Goal: Check status: Check status

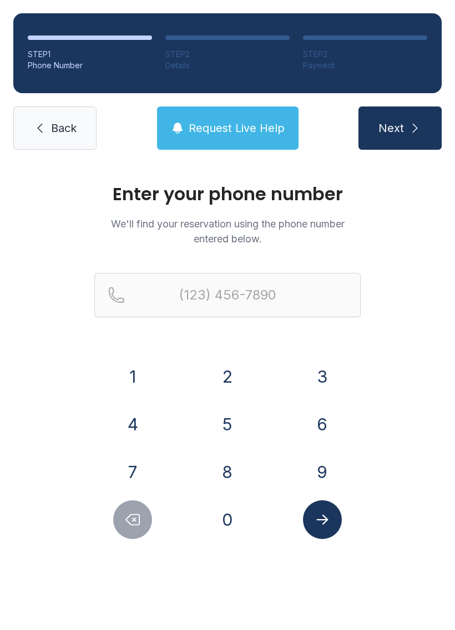
click at [139, 474] on button "7" at bounding box center [132, 472] width 39 height 39
click at [236, 522] on button "0" at bounding box center [227, 519] width 39 height 39
click at [317, 467] on button "9" at bounding box center [322, 472] width 39 height 39
click at [242, 520] on button "0" at bounding box center [227, 519] width 39 height 39
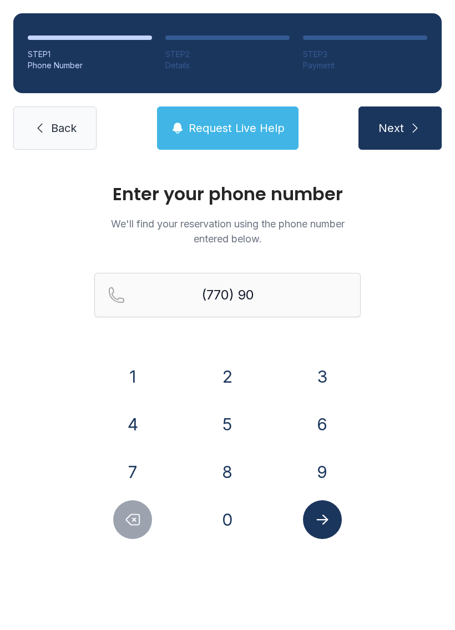
click at [229, 425] on button "5" at bounding box center [227, 424] width 39 height 39
click at [145, 458] on button "7" at bounding box center [132, 472] width 39 height 39
click at [144, 422] on button "4" at bounding box center [132, 424] width 39 height 39
click at [229, 464] on button "8" at bounding box center [227, 472] width 39 height 39
click at [325, 429] on button "6" at bounding box center [322, 424] width 39 height 39
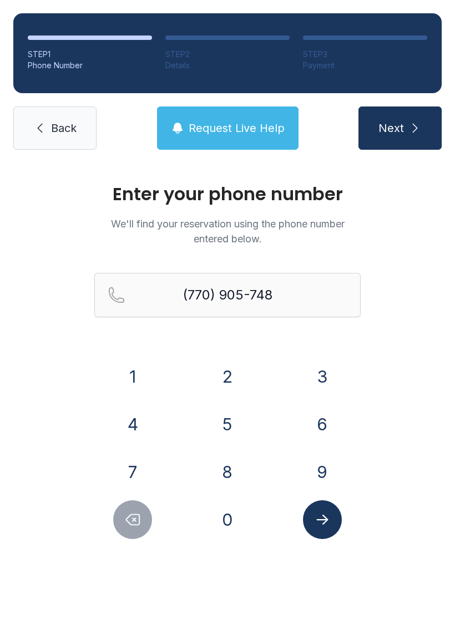
type input "[PHONE_NUMBER]"
click at [413, 131] on icon "submit" at bounding box center [415, 128] width 5 height 9
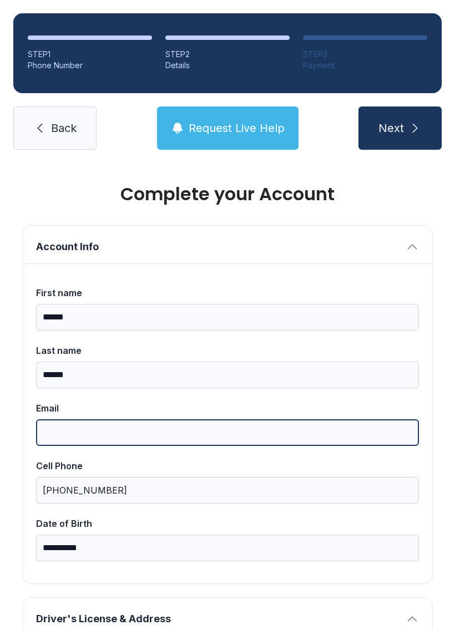
click at [75, 444] on input "Email" at bounding box center [227, 432] width 383 height 27
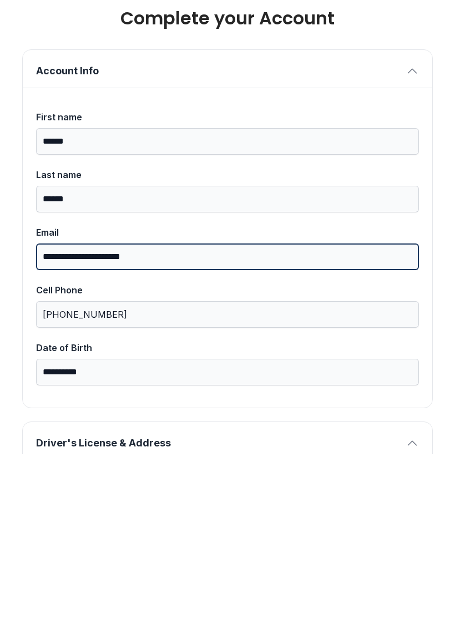
type input "**********"
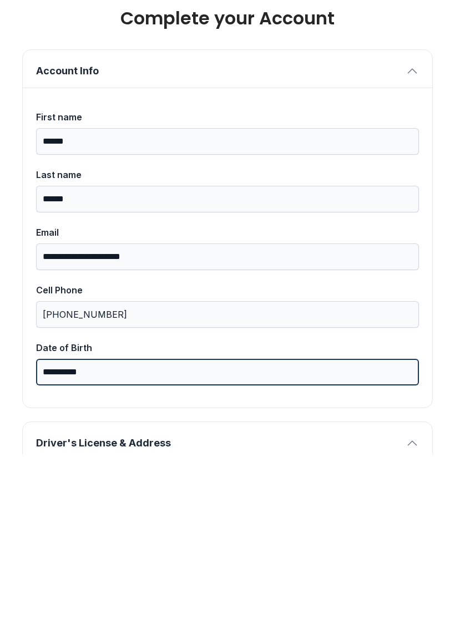
click at [114, 535] on input "**********" at bounding box center [227, 548] width 383 height 27
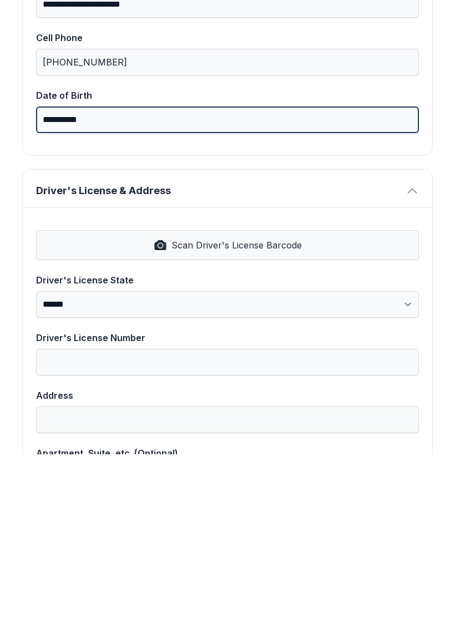
scroll to position [255, 0]
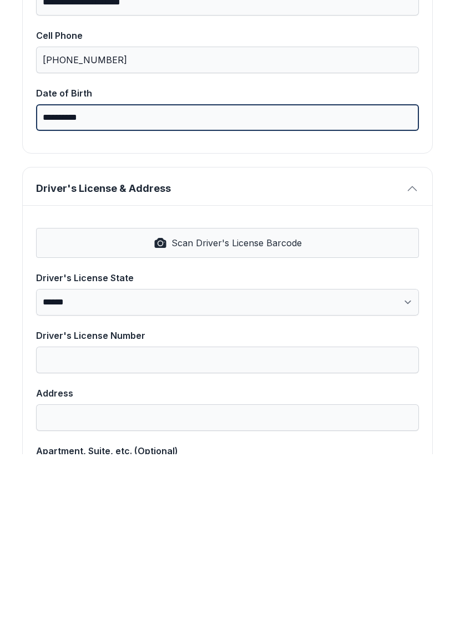
type input "**********"
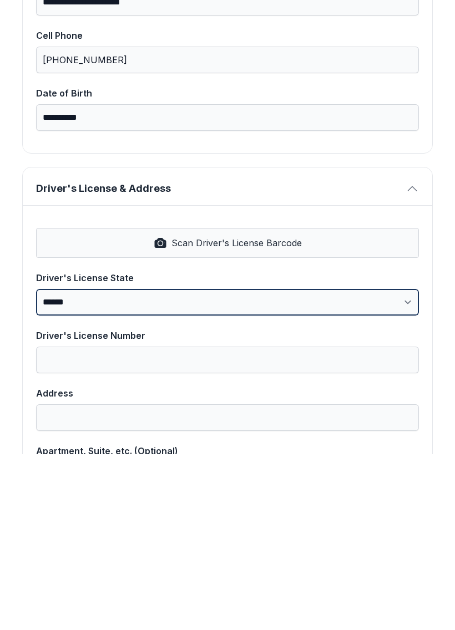
click at [406, 465] on select "**********" at bounding box center [227, 478] width 383 height 27
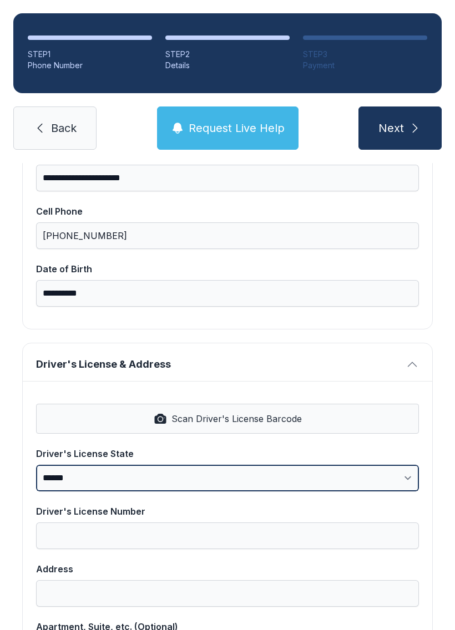
select select "**"
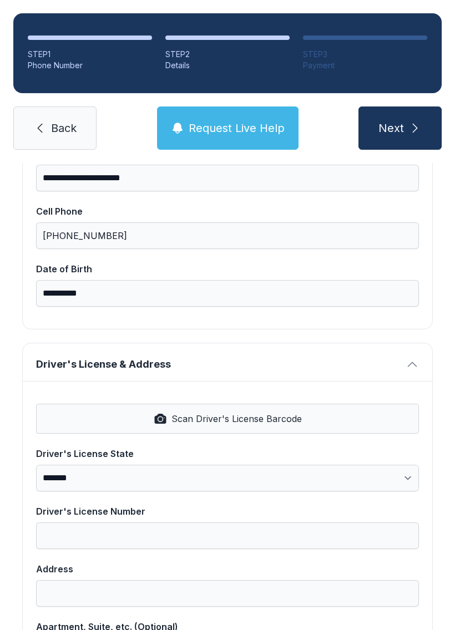
click at [227, 412] on span "Scan Driver's License Barcode" at bounding box center [236, 418] width 130 height 13
type input "*********"
type input "**********"
type input "*******"
select select "**"
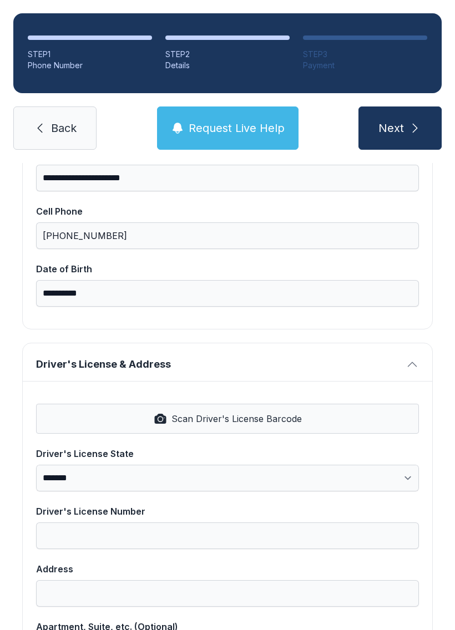
type input "*****"
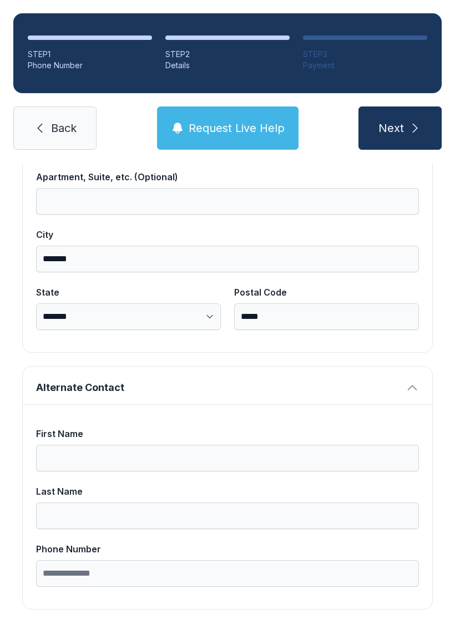
scroll to position [704, 0]
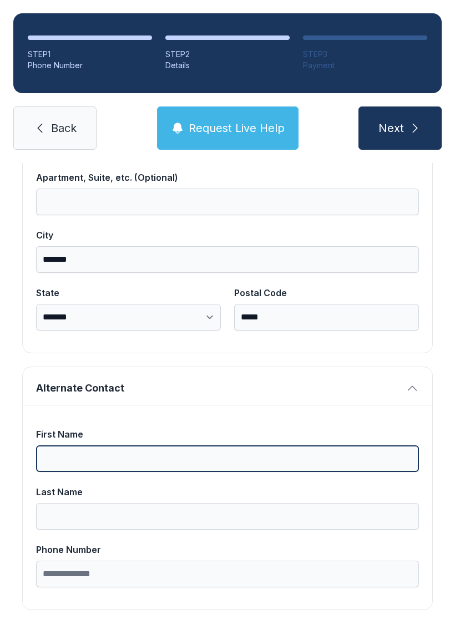
click at [76, 445] on input "First Name" at bounding box center [227, 458] width 383 height 27
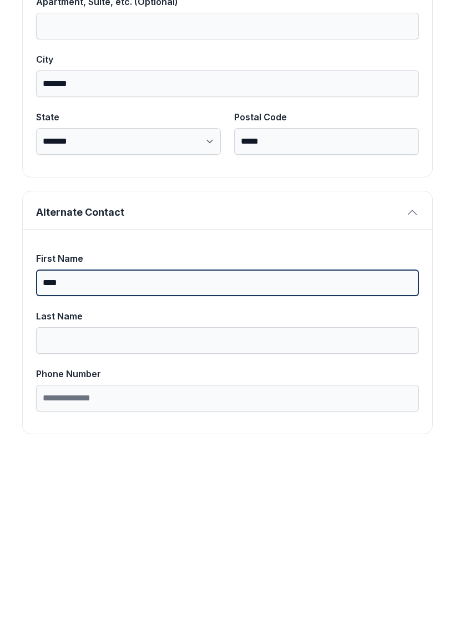
type input "****"
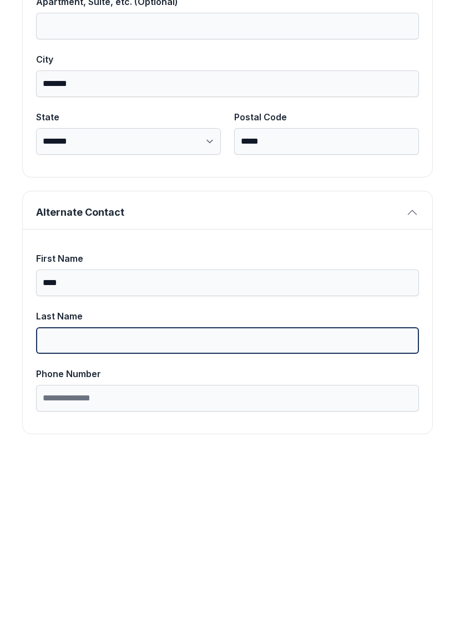
click at [166, 503] on input "Last Name" at bounding box center [227, 516] width 383 height 27
type input "******"
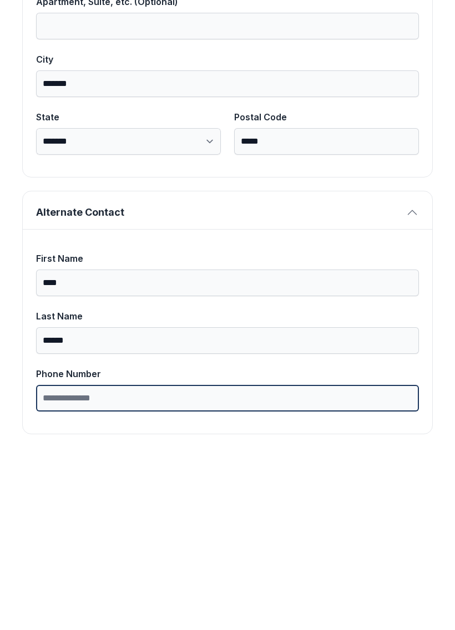
click at [122, 561] on input "Phone Number" at bounding box center [227, 574] width 383 height 27
type input "**********"
click at [399, 107] on button "Next" at bounding box center [399, 128] width 83 height 43
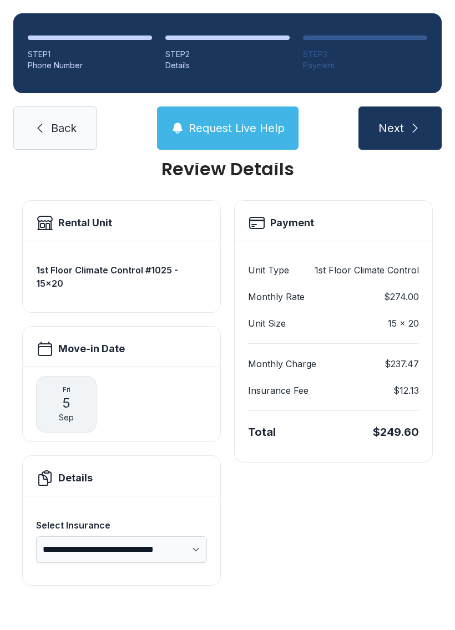
scroll to position [0, 0]
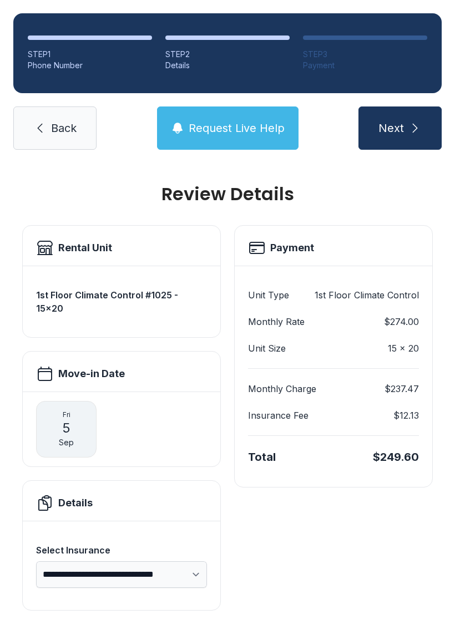
click at [59, 120] on span "Back" at bounding box center [64, 128] width 26 height 16
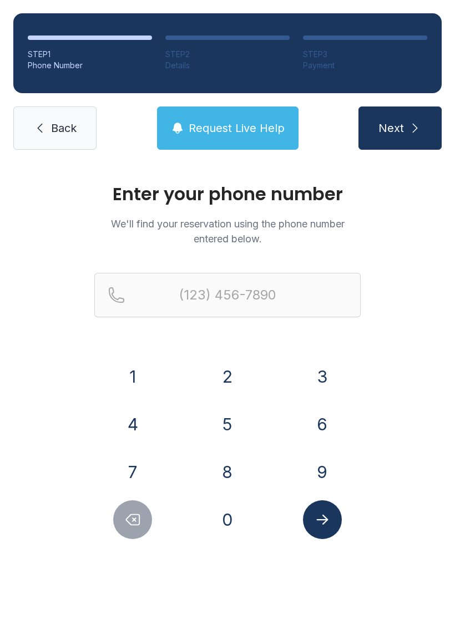
click at [57, 137] on link "Back" at bounding box center [54, 128] width 83 height 43
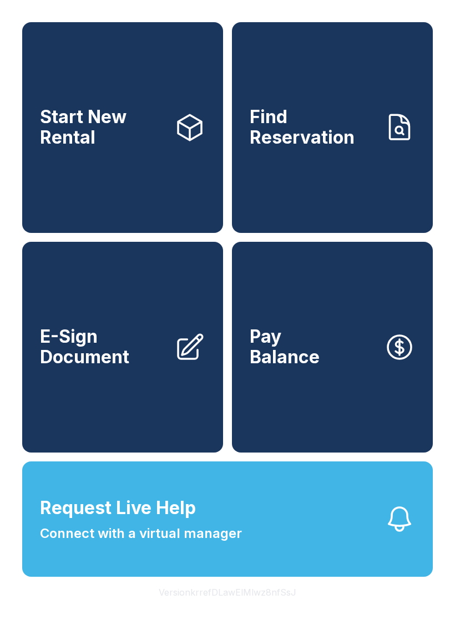
click at [129, 413] on link "E-Sign Document" at bounding box center [122, 347] width 201 height 211
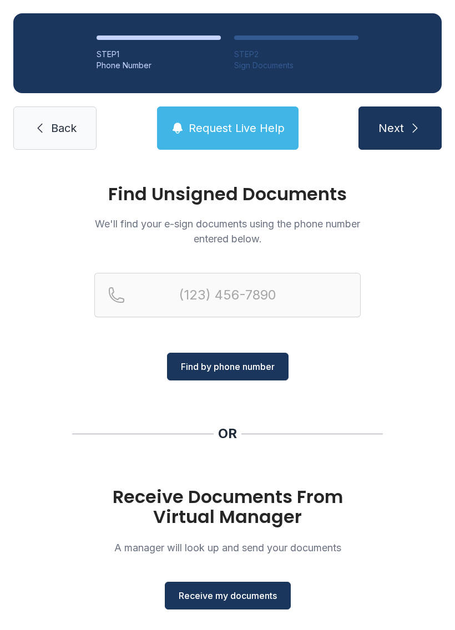
click at [228, 595] on span "Receive my documents" at bounding box center [228, 595] width 98 height 13
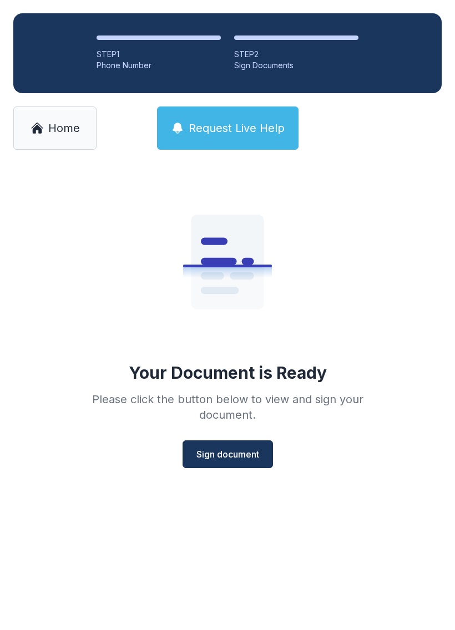
click at [61, 136] on link "Home" at bounding box center [54, 128] width 83 height 43
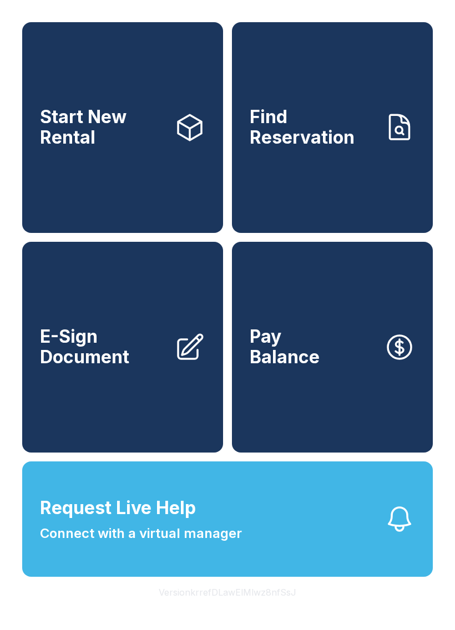
click at [125, 401] on link "E-Sign Document" at bounding box center [122, 347] width 201 height 211
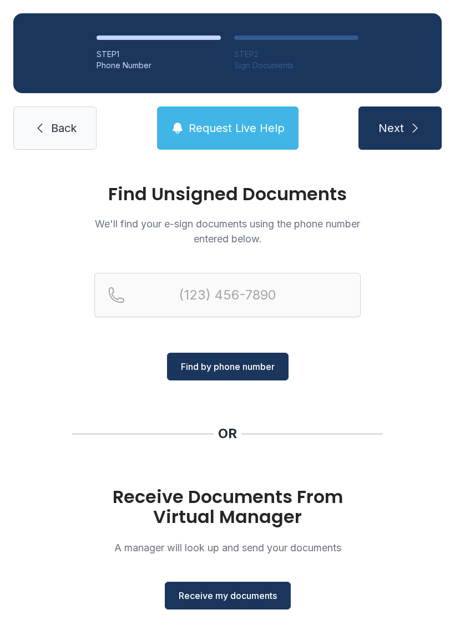
click at [229, 605] on button "Receive my documents" at bounding box center [228, 596] width 126 height 28
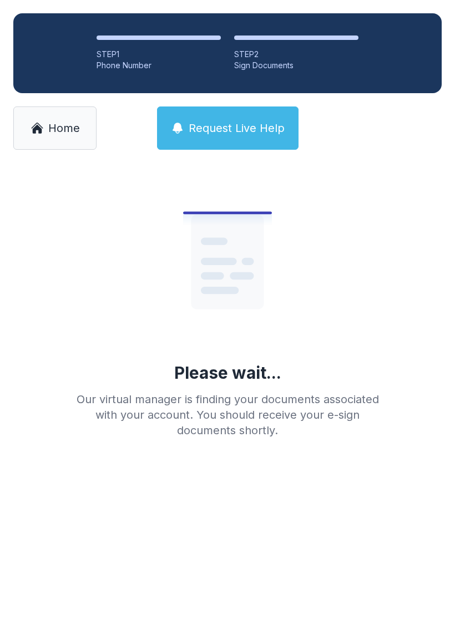
click at [38, 132] on icon at bounding box center [37, 127] width 13 height 13
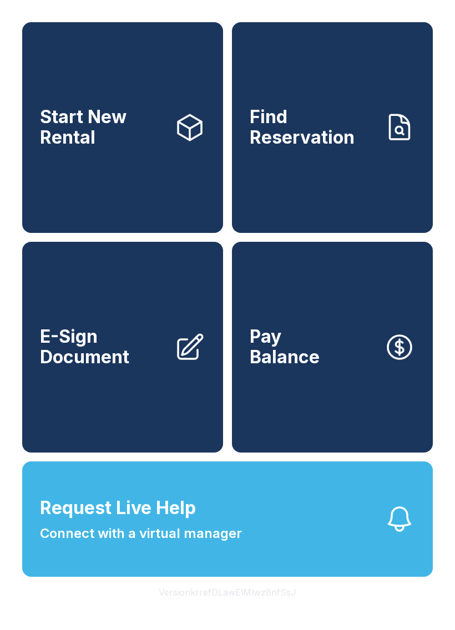
click at [298, 178] on link "Find Reservation" at bounding box center [332, 127] width 201 height 211
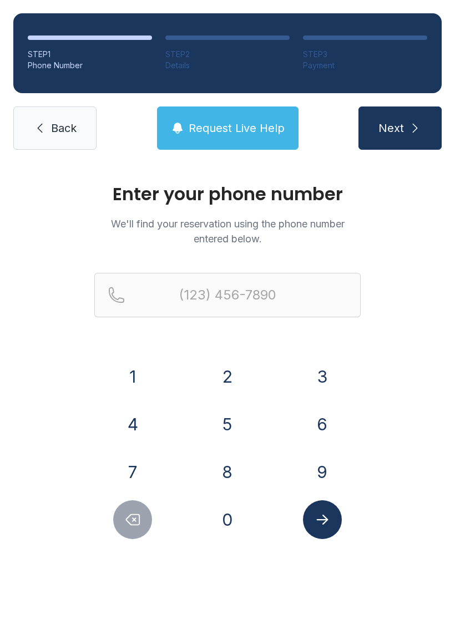
click at [136, 484] on button "7" at bounding box center [132, 472] width 39 height 39
click at [235, 526] on button "0" at bounding box center [227, 519] width 39 height 39
click at [327, 458] on button "9" at bounding box center [322, 472] width 39 height 39
click at [229, 530] on button "0" at bounding box center [227, 519] width 39 height 39
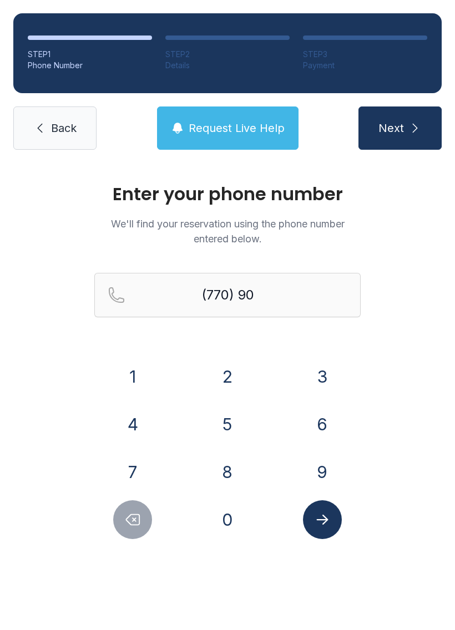
click at [225, 433] on button "5" at bounding box center [227, 424] width 39 height 39
click at [134, 476] on button "7" at bounding box center [132, 472] width 39 height 39
click at [136, 429] on button "4" at bounding box center [132, 424] width 39 height 39
click at [230, 472] on button "8" at bounding box center [227, 472] width 39 height 39
click at [314, 438] on button "6" at bounding box center [322, 424] width 39 height 39
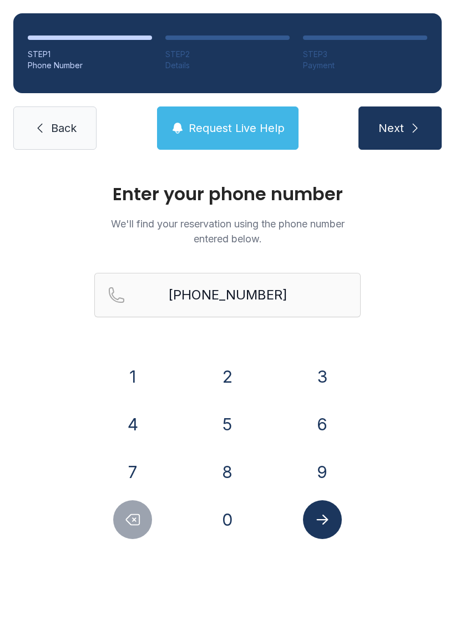
click at [327, 525] on icon "Submit lookup form" at bounding box center [322, 519] width 17 height 17
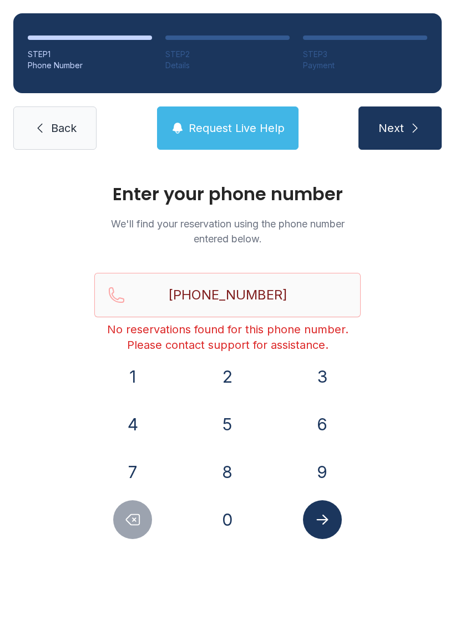
click at [135, 523] on icon "Delete number" at bounding box center [132, 519] width 17 height 17
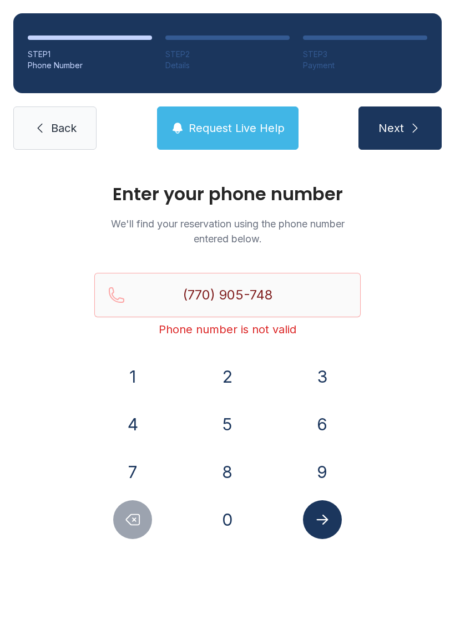
click at [143, 524] on button "Delete number" at bounding box center [132, 519] width 39 height 39
click at [142, 523] on button "Delete number" at bounding box center [132, 519] width 39 height 39
click at [144, 533] on button "Delete number" at bounding box center [132, 519] width 39 height 39
click at [148, 536] on div at bounding box center [132, 519] width 77 height 39
click at [150, 528] on button "Delete number" at bounding box center [132, 519] width 39 height 39
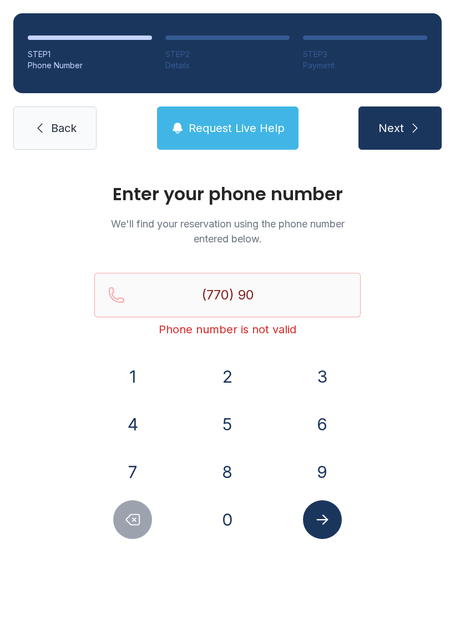
click at [153, 532] on div at bounding box center [132, 519] width 77 height 39
click at [139, 538] on button "Delete number" at bounding box center [132, 519] width 39 height 39
click at [145, 543] on div "Enter your phone number We'll find your reservation using the phone number ente…" at bounding box center [227, 373] width 455 height 421
click at [144, 525] on button "Delete number" at bounding box center [132, 519] width 39 height 39
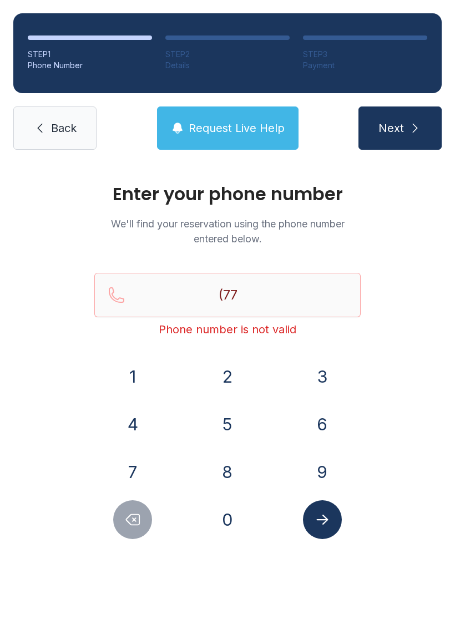
click at [136, 526] on icon "Delete number" at bounding box center [132, 519] width 17 height 17
type input "(7"
click at [135, 526] on icon "Delete number" at bounding box center [132, 519] width 17 height 17
click at [141, 528] on button "Delete number" at bounding box center [132, 519] width 39 height 39
